Goal: Task Accomplishment & Management: Manage account settings

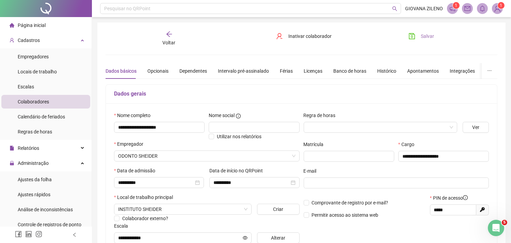
click at [430, 35] on span "Salvar" at bounding box center [427, 35] width 13 height 7
click at [44, 35] on div "Cadastros" at bounding box center [45, 40] width 89 height 14
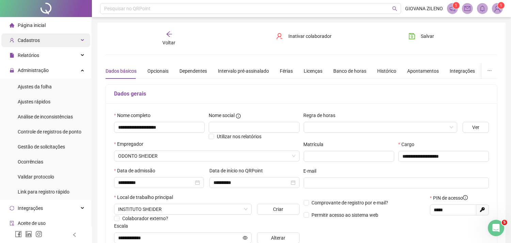
click at [39, 45] on div "Cadastros" at bounding box center [45, 40] width 89 height 14
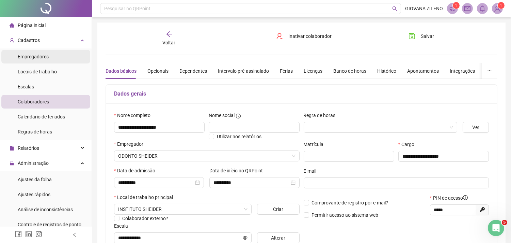
click at [39, 55] on span "Empregadores" at bounding box center [33, 56] width 31 height 5
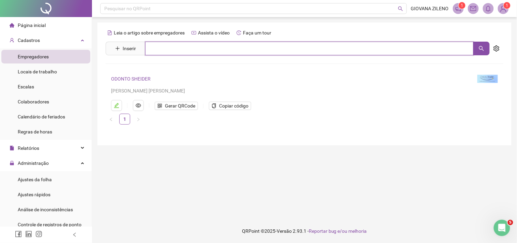
click at [254, 50] on input "text" at bounding box center [309, 49] width 328 height 14
click at [260, 50] on input "text" at bounding box center [309, 49] width 328 height 14
type input "**"
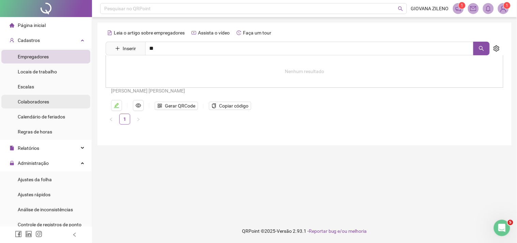
click at [56, 100] on li "Colaboradores" at bounding box center [45, 102] width 89 height 14
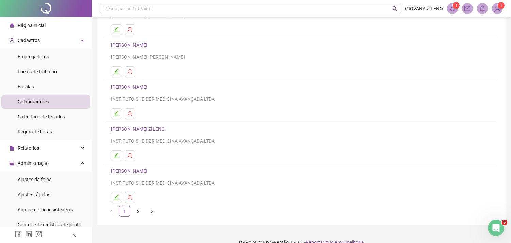
scroll to position [87, 0]
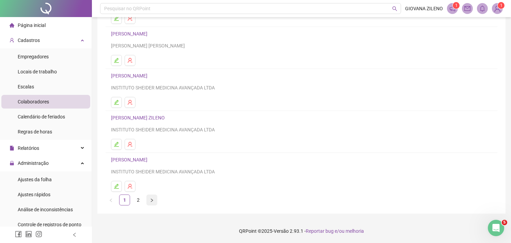
click at [154, 199] on button "button" at bounding box center [152, 199] width 11 height 11
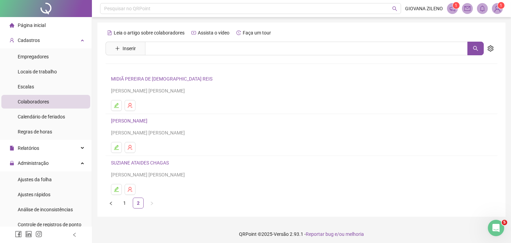
click at [133, 162] on link "SUZIANE ATAIDES CHAGAS" at bounding box center [141, 162] width 60 height 5
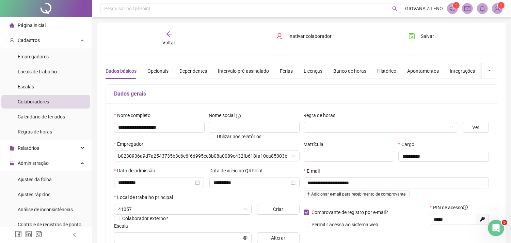
type input "**********"
click at [386, 67] on div "Histórico" at bounding box center [387, 70] width 19 height 7
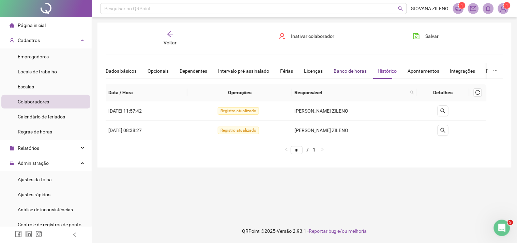
click at [340, 72] on div "Banco de horas" at bounding box center [350, 70] width 33 height 7
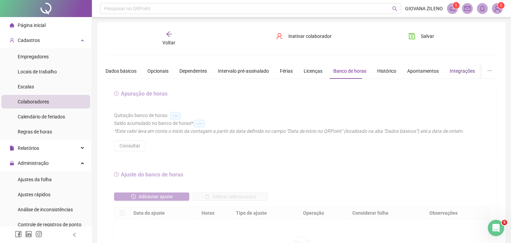
click at [460, 67] on div "Integrações" at bounding box center [462, 70] width 25 height 7
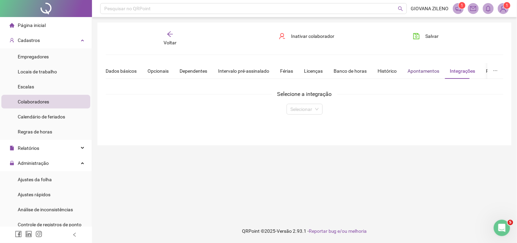
click at [417, 67] on div "Apontamentos" at bounding box center [424, 70] width 32 height 7
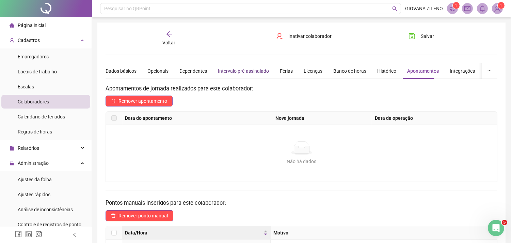
click at [258, 69] on div "Intervalo pré-assinalado" at bounding box center [243, 70] width 51 height 7
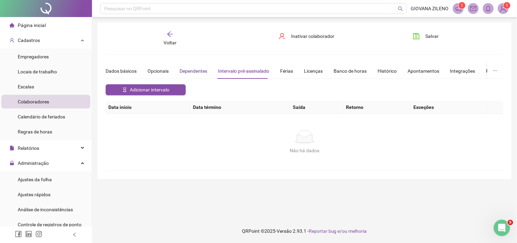
click at [203, 71] on div "Dependentes" at bounding box center [194, 70] width 28 height 7
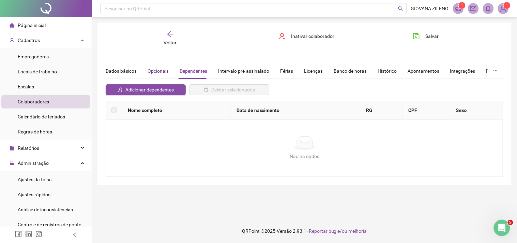
click at [162, 73] on div "Opcionais" at bounding box center [158, 70] width 21 height 7
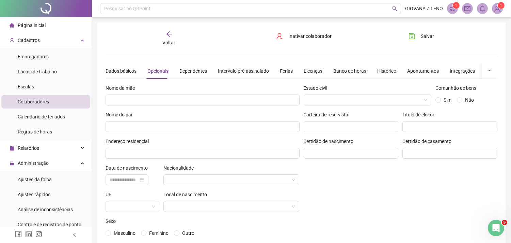
click at [171, 34] on icon "arrow-left" at bounding box center [169, 34] width 7 height 7
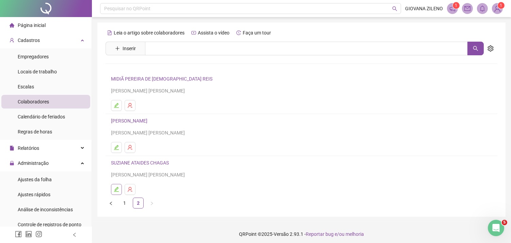
click at [118, 189] on icon "edit" at bounding box center [116, 188] width 5 height 5
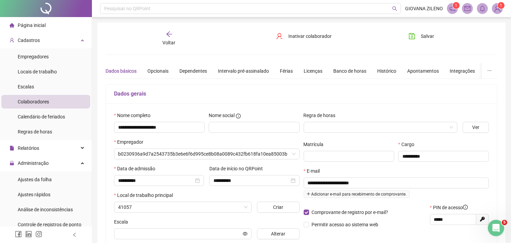
type input "**********"
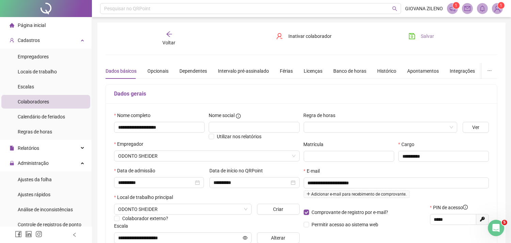
click at [414, 37] on icon "save" at bounding box center [412, 36] width 7 height 7
click at [66, 149] on div "Relatórios" at bounding box center [45, 148] width 89 height 14
click at [73, 162] on span "Listagem de colaboradores" at bounding box center [47, 164] width 58 height 5
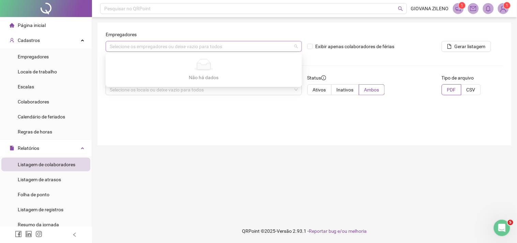
click at [232, 45] on div "Selecione os empregadores ou deixe vazio para todos" at bounding box center [204, 46] width 196 height 11
type input "*******"
click at [472, 103] on div "Empregadores Selecione os empregadores ou deixe vazio para todos Exibir apenas …" at bounding box center [304, 83] width 414 height 123
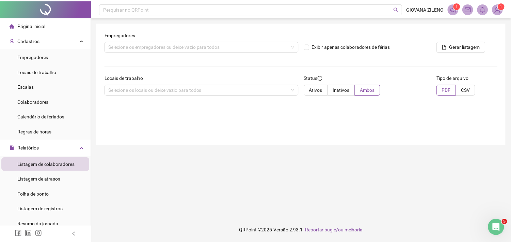
scroll to position [113, 0]
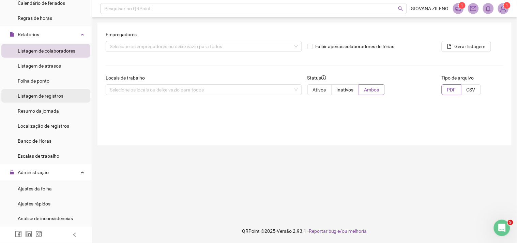
click at [53, 93] on span "Listagem de registros" at bounding box center [41, 95] width 46 height 5
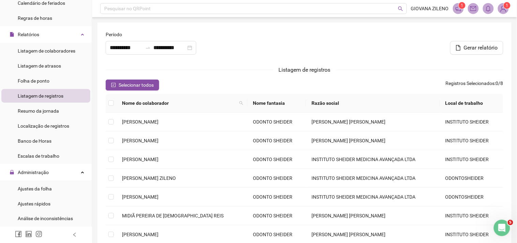
type input "**********"
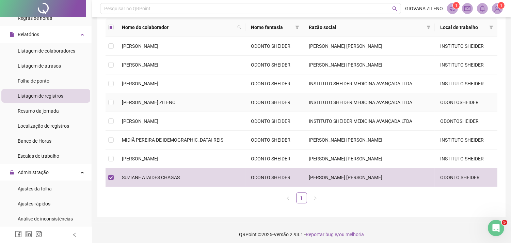
scroll to position [79, 0]
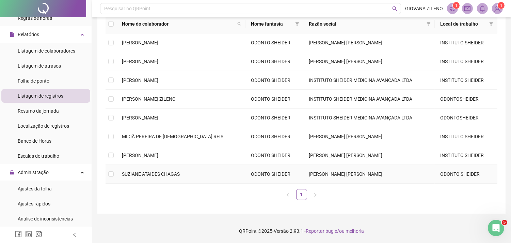
click at [141, 175] on span "SUZIANE ATAIDES CHAGAS" at bounding box center [151, 173] width 58 height 5
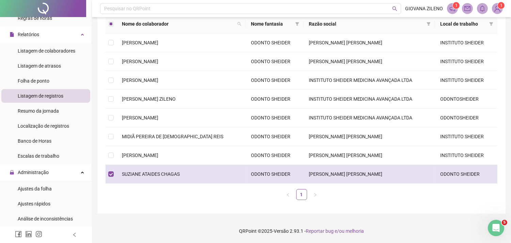
click at [139, 175] on span "SUZIANE ATAIDES CHAGAS" at bounding box center [151, 173] width 58 height 5
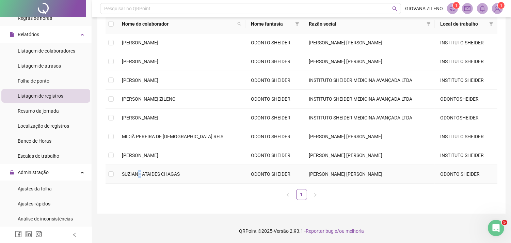
click at [138, 175] on span "SUZIANE ATAIDES CHAGAS" at bounding box center [151, 173] width 58 height 5
click at [53, 207] on li "Ajustes rápidos" at bounding box center [45, 204] width 89 height 14
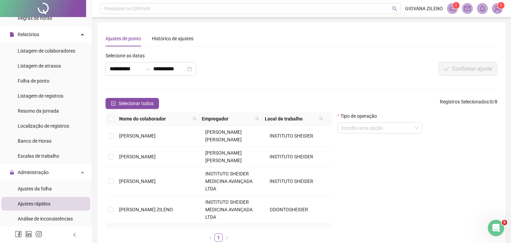
scroll to position [87, 0]
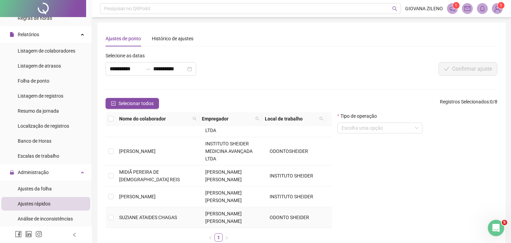
click at [107, 217] on td at bounding box center [111, 217] width 11 height 21
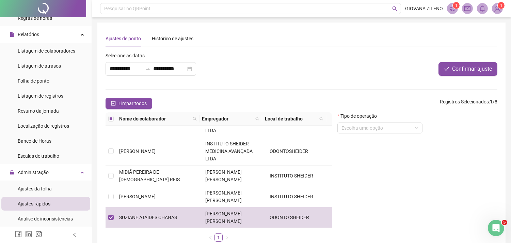
scroll to position [42, 0]
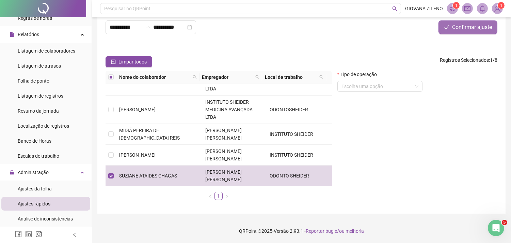
click at [462, 27] on span "Confirmar ajuste" at bounding box center [473, 27] width 40 height 8
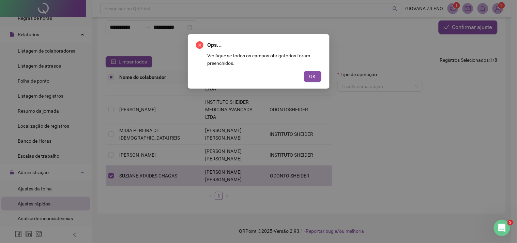
click at [312, 77] on span "OK" at bounding box center [312, 76] width 6 height 7
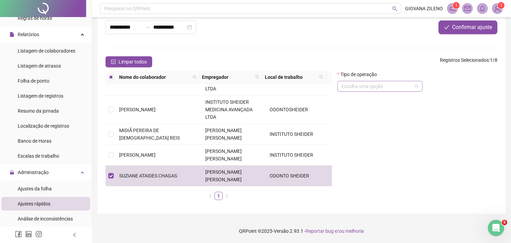
click at [419, 89] on div "Escolha uma opção" at bounding box center [380, 86] width 85 height 11
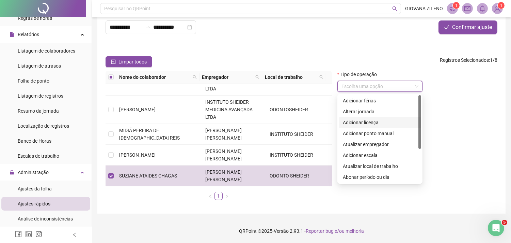
click at [451, 124] on div "Tipo de operação Escolha uma opção" at bounding box center [418, 138] width 166 height 135
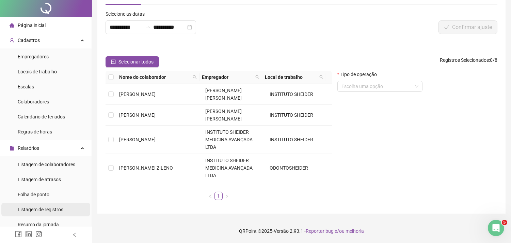
scroll to position [0, 0]
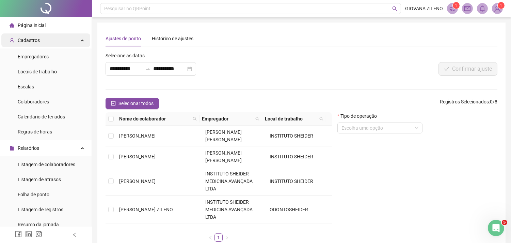
click at [80, 39] on div "Cadastros" at bounding box center [45, 40] width 89 height 14
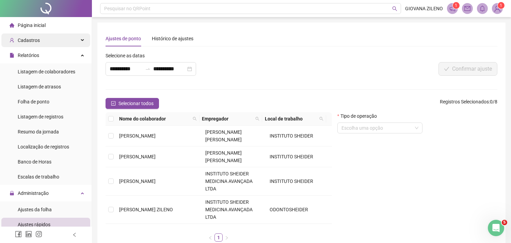
click at [79, 39] on div "Cadastros" at bounding box center [45, 40] width 89 height 14
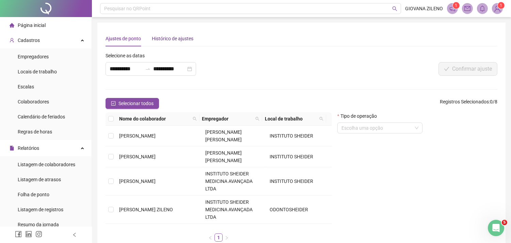
click at [166, 37] on div "Histórico de ajustes" at bounding box center [173, 38] width 42 height 7
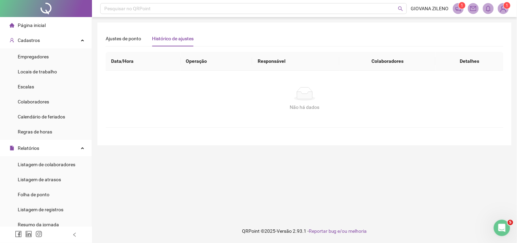
click at [198, 61] on th "Operação" at bounding box center [217, 61] width 72 height 19
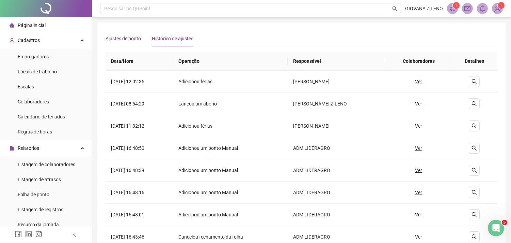
click at [130, 39] on div "Ajustes de ponto" at bounding box center [123, 38] width 35 height 7
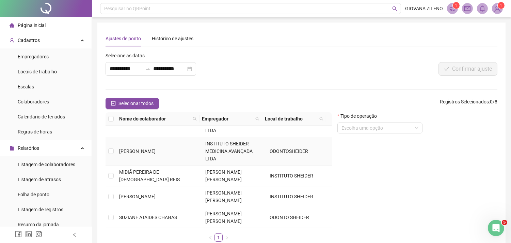
scroll to position [42, 0]
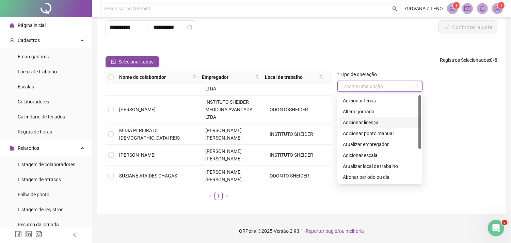
click at [401, 88] on input "search" at bounding box center [377, 86] width 71 height 10
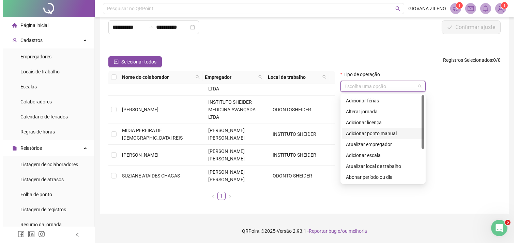
scroll to position [0, 0]
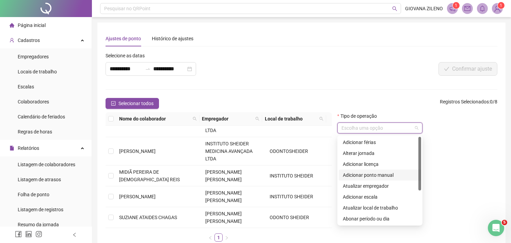
click at [317, 78] on div "**********" at bounding box center [220, 66] width 233 height 29
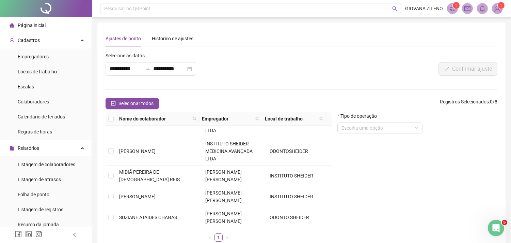
click at [451, 7] on icon "notification" at bounding box center [453, 8] width 6 height 6
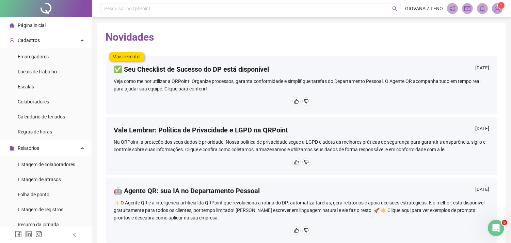
click at [501, 8] on span "1" at bounding box center [502, 5] width 2 height 5
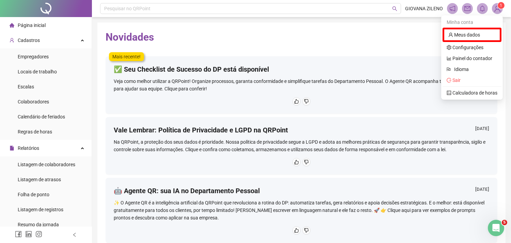
click at [501, 8] on span "1" at bounding box center [502, 5] width 2 height 5
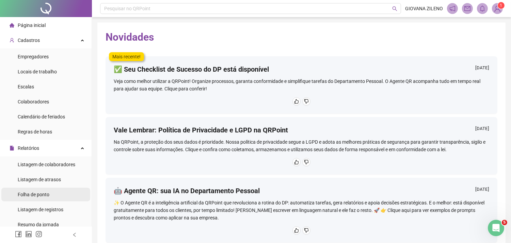
click at [62, 191] on li "Folha de ponto" at bounding box center [45, 194] width 89 height 14
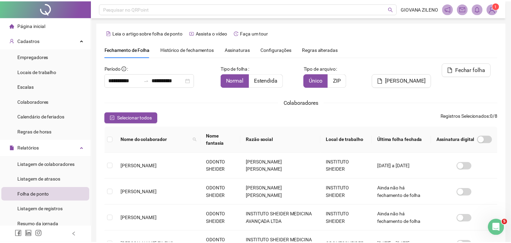
scroll to position [14, 0]
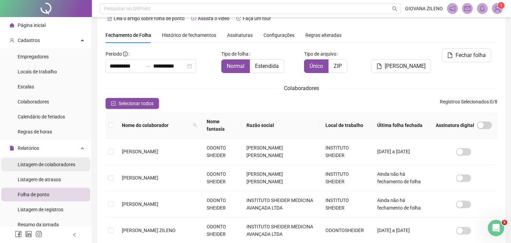
click at [67, 165] on span "Listagem de colaboradores" at bounding box center [47, 164] width 58 height 5
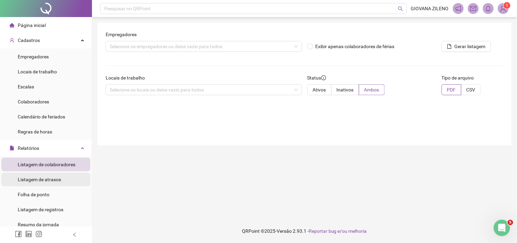
click at [52, 180] on span "Listagem de atrasos" at bounding box center [39, 179] width 43 height 5
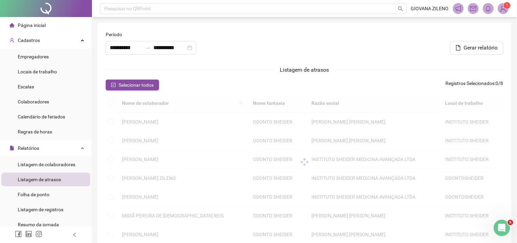
type input "**********"
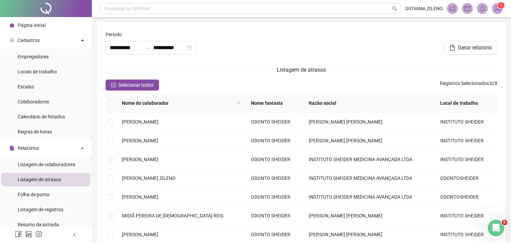
click at [502, 8] on span "1" at bounding box center [502, 5] width 2 height 5
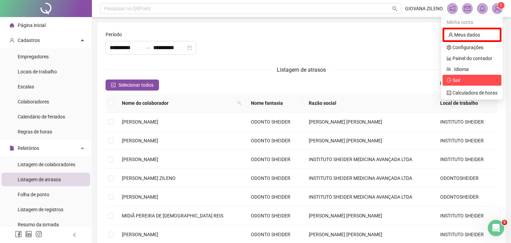
click at [461, 80] on span "Sair" at bounding box center [472, 79] width 51 height 7
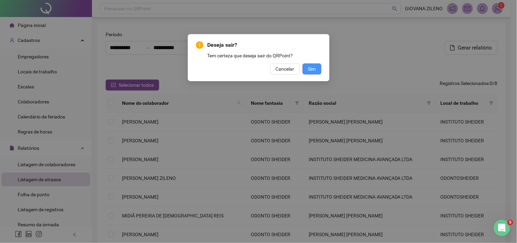
click at [312, 70] on span "Sim" at bounding box center [312, 68] width 8 height 7
